Goal: Navigation & Orientation: Understand site structure

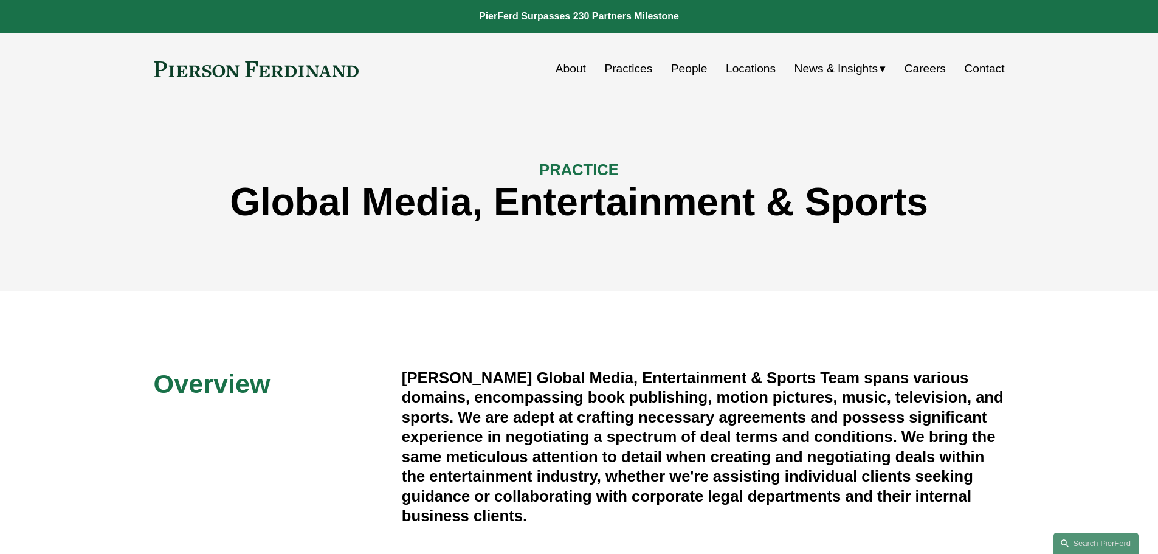
click at [205, 68] on link at bounding box center [257, 69] width 206 height 16
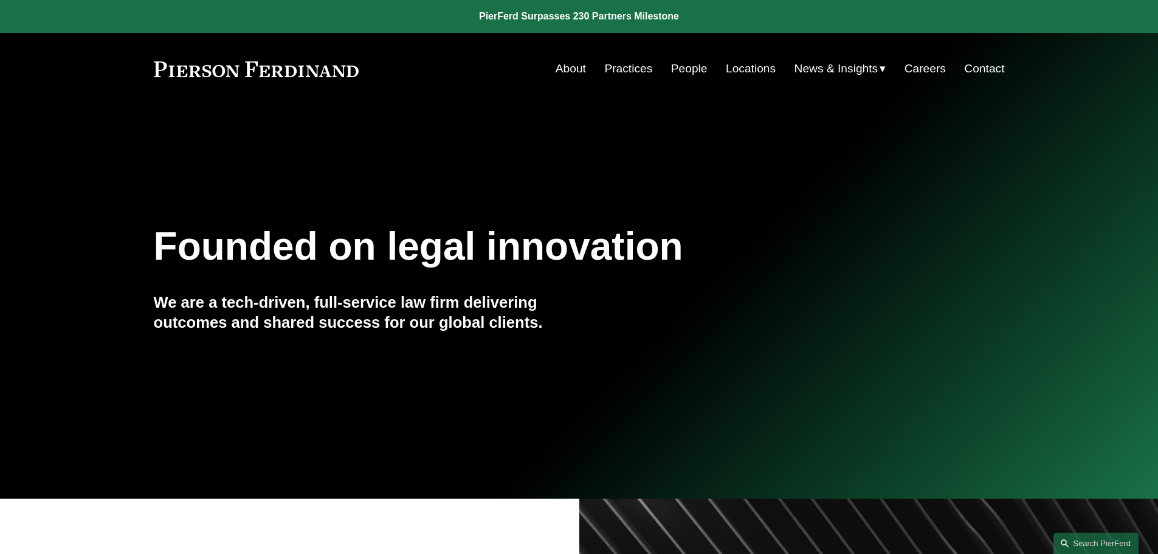
drag, startPoint x: 364, startPoint y: 63, endPoint x: 162, endPoint y: 62, distance: 201.9
click at [165, 61] on div "About Practices People Locations News & Insights News" at bounding box center [579, 68] width 851 height 23
drag, startPoint x: 153, startPoint y: 66, endPoint x: 342, endPoint y: 72, distance: 189.8
click at [337, 72] on div "Skip to Content About Practices People Locations" at bounding box center [579, 69] width 1158 height 72
